Goal: Navigation & Orientation: Find specific page/section

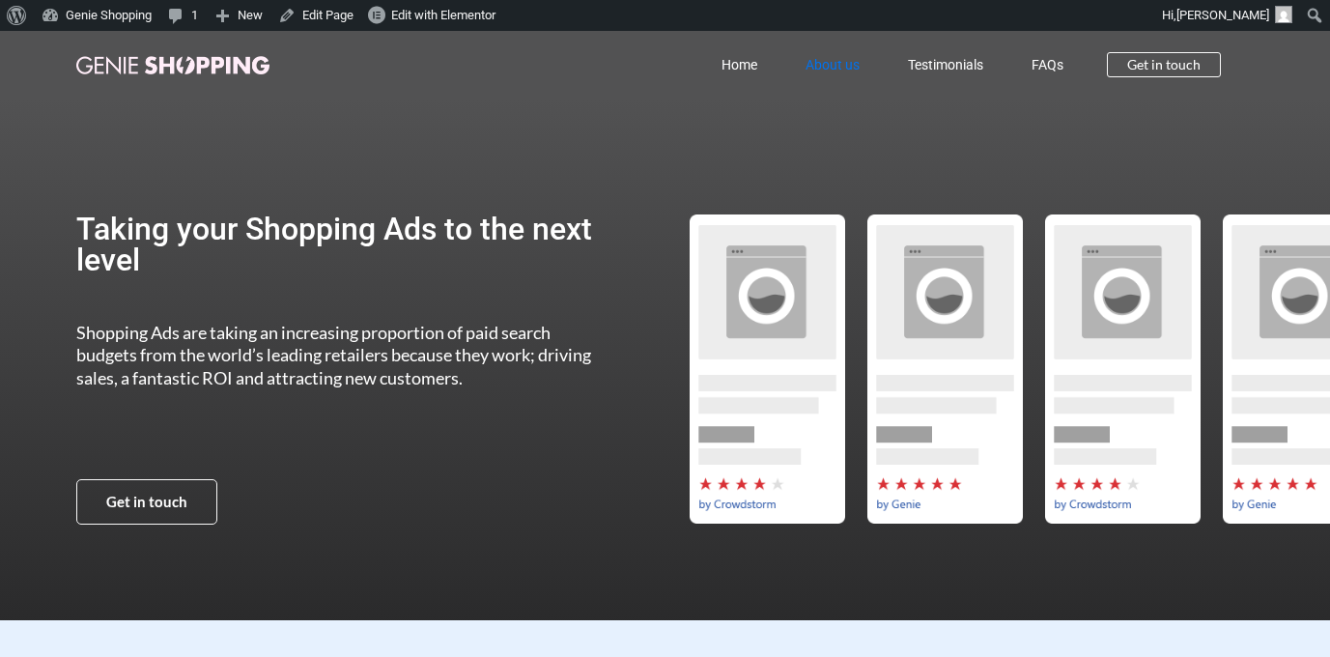
click at [808, 68] on link "About us" at bounding box center [832, 64] width 102 height 44
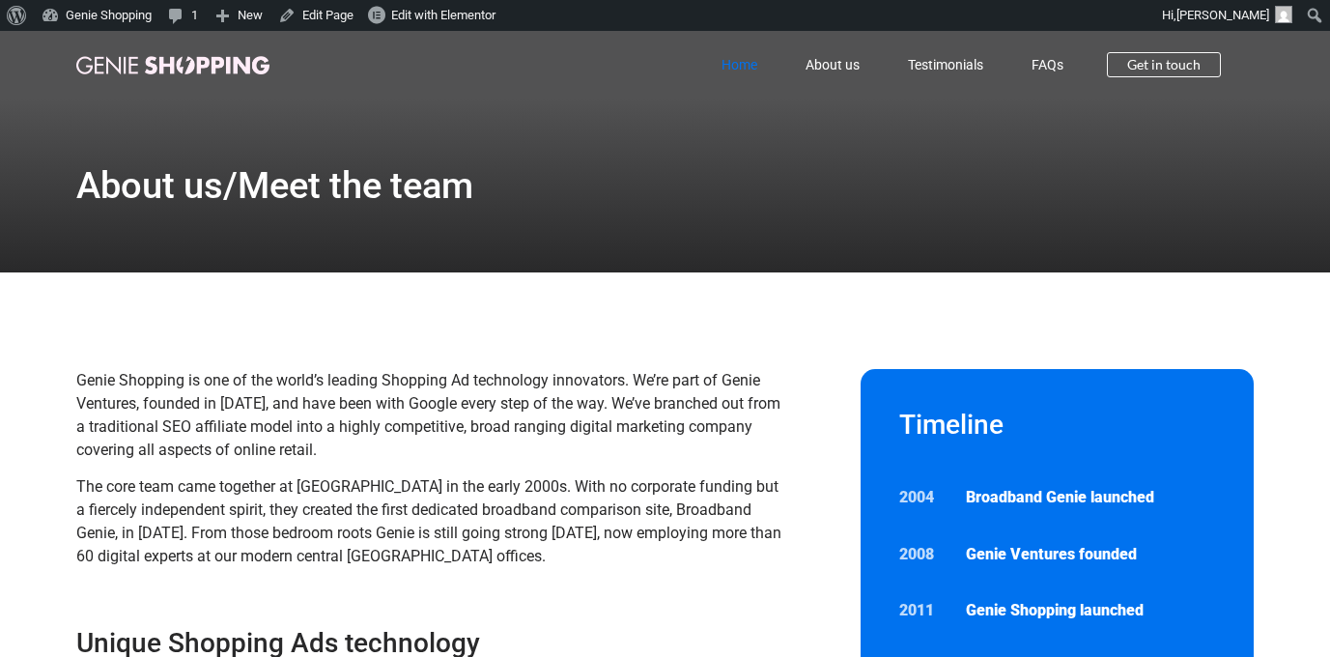
click at [746, 65] on link "Home" at bounding box center [739, 64] width 84 height 44
